Goal: Find specific page/section: Find specific page/section

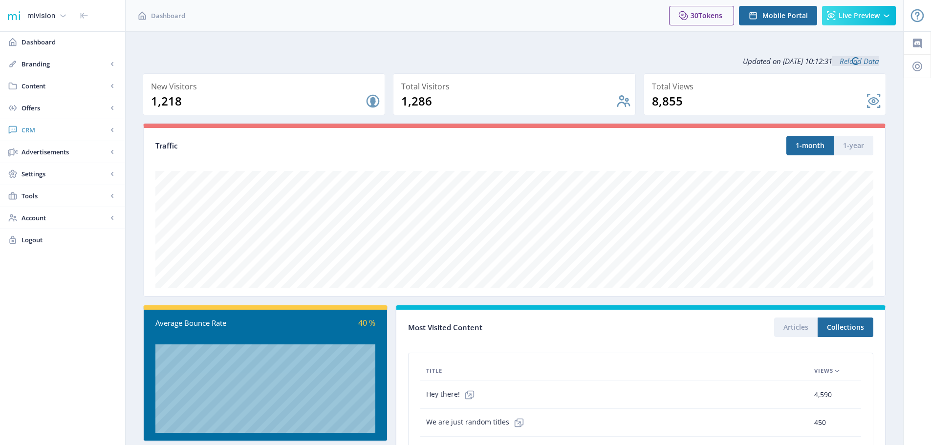
click at [35, 131] on span "CRM" at bounding box center [65, 130] width 86 height 10
click at [46, 148] on span "Readers" at bounding box center [73, 152] width 84 height 10
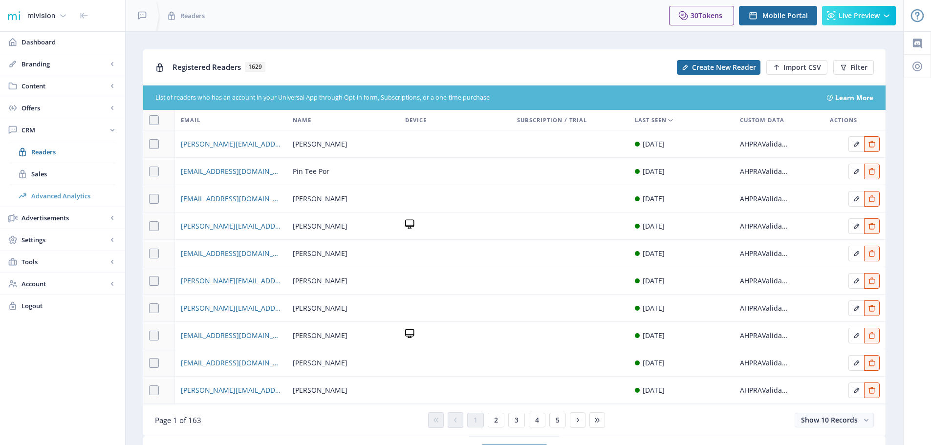
click at [54, 194] on span "Advanced Analytics" at bounding box center [73, 196] width 84 height 10
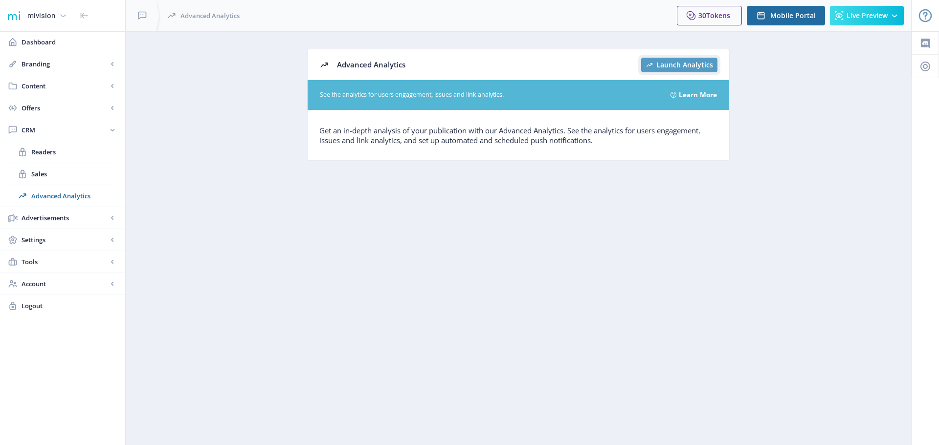
click at [699, 67] on span "Launch Analytics" at bounding box center [684, 65] width 57 height 8
click at [44, 45] on span "Dashboard" at bounding box center [70, 42] width 96 height 10
